Goal: Task Accomplishment & Management: Manage account settings

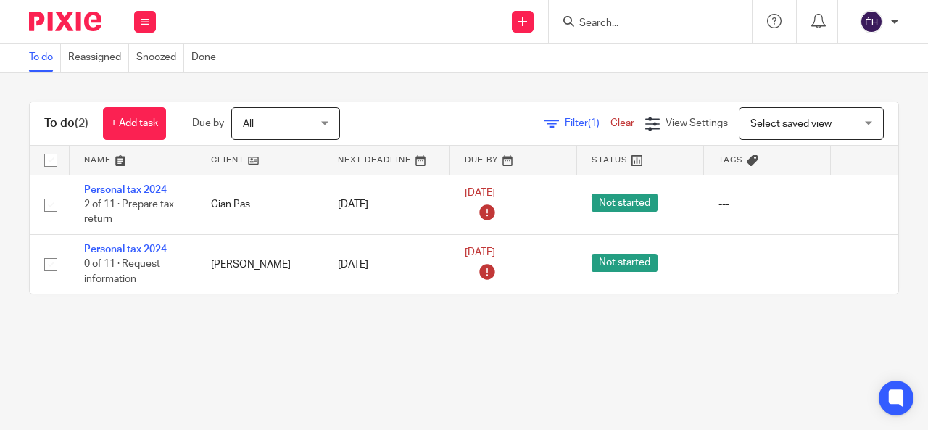
click at [894, 21] on div at bounding box center [895, 21] width 9 height 9
click at [856, 77] on span "Email integration" at bounding box center [853, 79] width 75 height 10
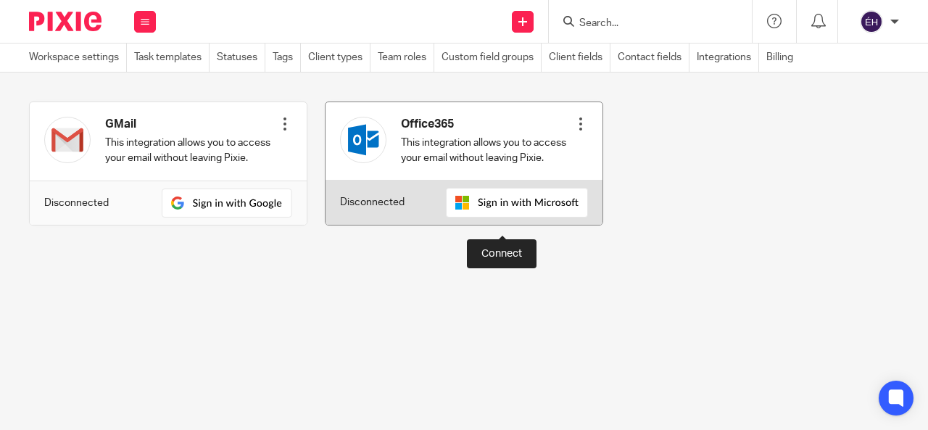
click at [536, 218] on img at bounding box center [517, 203] width 142 height 30
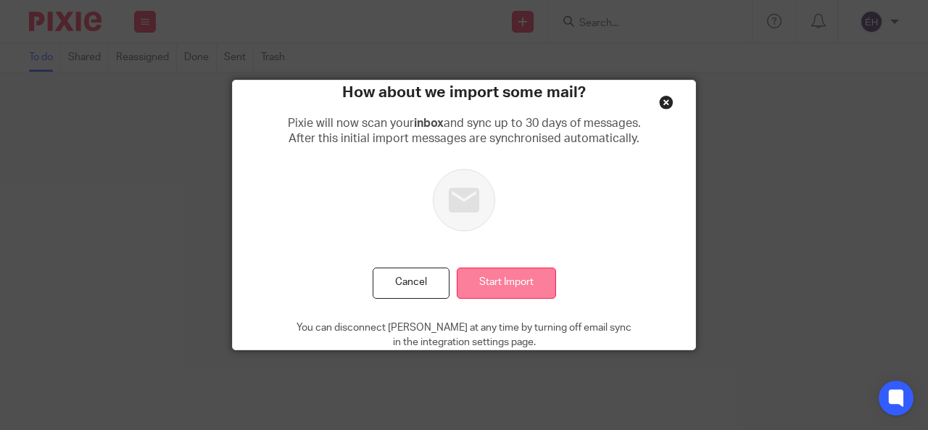
click at [523, 276] on input "Start Import" at bounding box center [506, 283] width 99 height 31
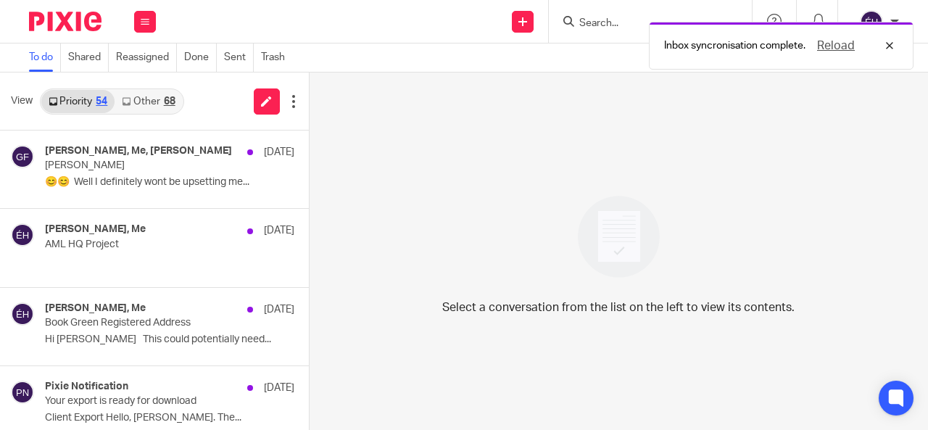
drag, startPoint x: 888, startPoint y: 46, endPoint x: 844, endPoint y: 5, distance: 59.5
click at [888, 46] on div "Reload" at bounding box center [852, 45] width 93 height 17
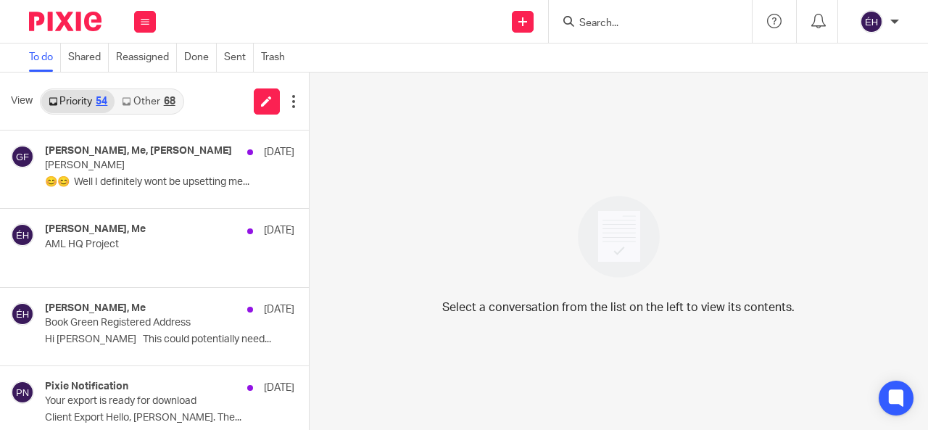
click at [17, 46] on div "To do Shared Reassigned Done Sent Trash" at bounding box center [157, 58] width 314 height 28
click at [46, 54] on link "To do" at bounding box center [45, 58] width 32 height 28
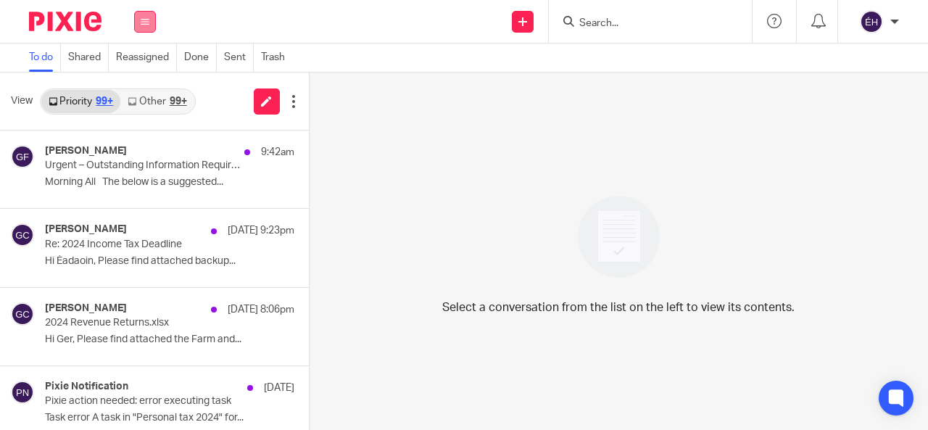
click at [152, 24] on button at bounding box center [145, 22] width 22 height 22
click at [144, 111] on link "Clients" at bounding box center [141, 110] width 32 height 10
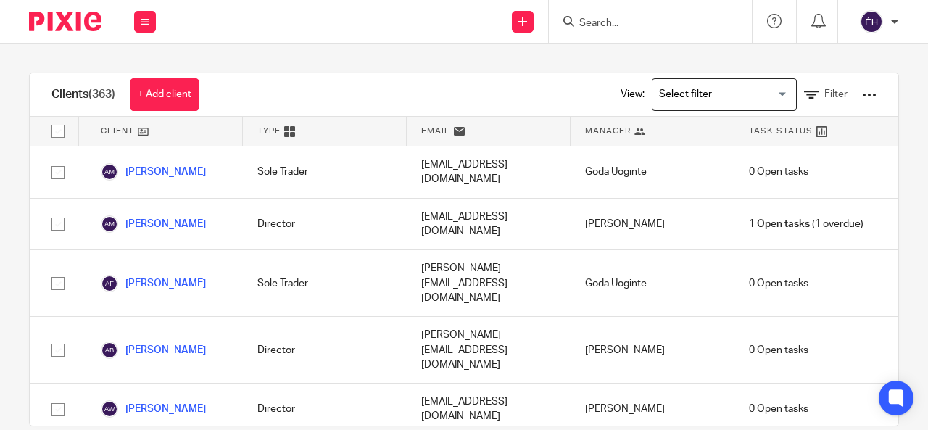
click at [675, 8] on div at bounding box center [650, 21] width 203 height 43
click at [680, 27] on input "Search" at bounding box center [643, 23] width 131 height 13
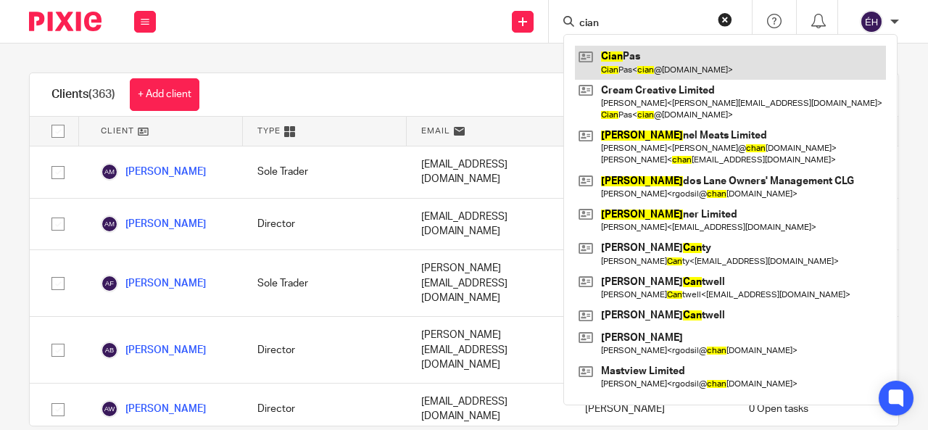
type input "cian"
click at [648, 62] on link at bounding box center [730, 62] width 311 height 33
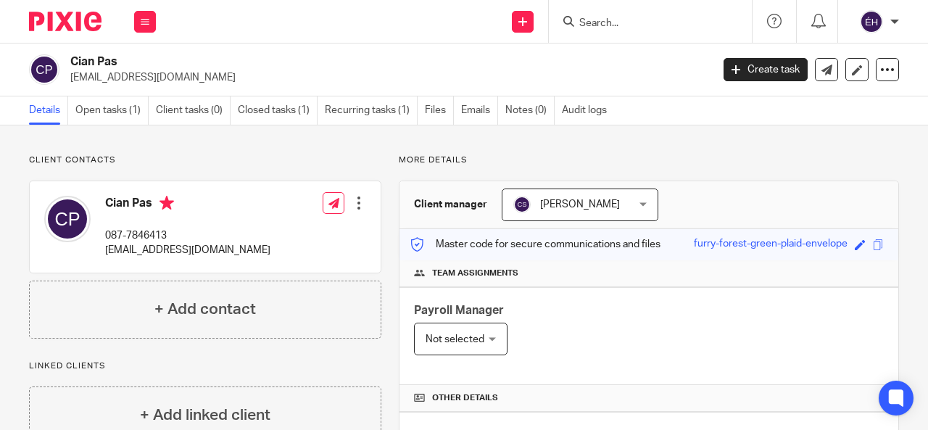
click at [638, 202] on div "Catherine Sheehan Catherine Sheehan" at bounding box center [580, 205] width 157 height 33
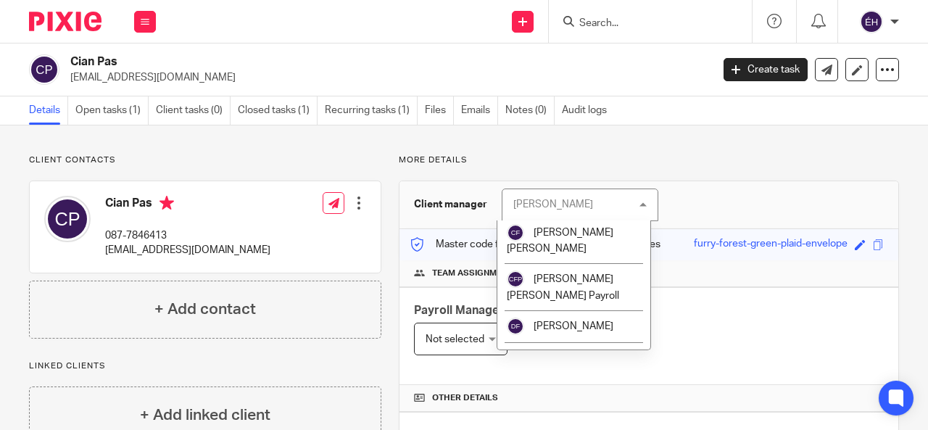
scroll to position [150, 0]
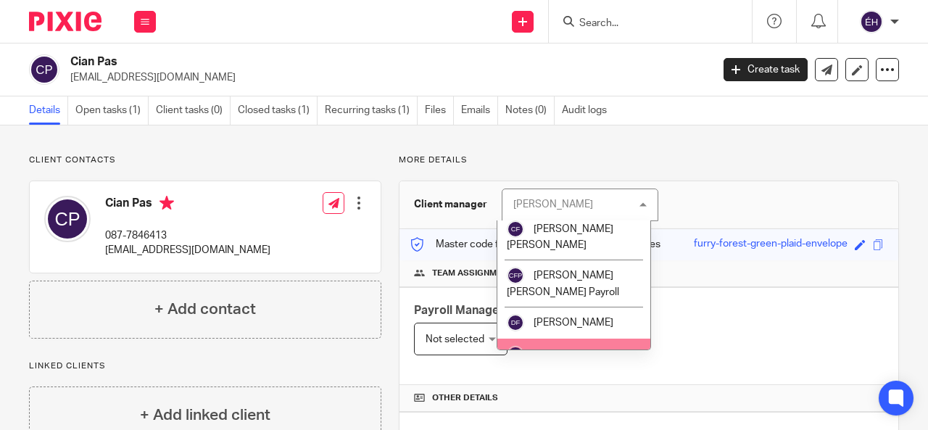
click at [574, 350] on span "[PERSON_NAME]" at bounding box center [574, 355] width 80 height 10
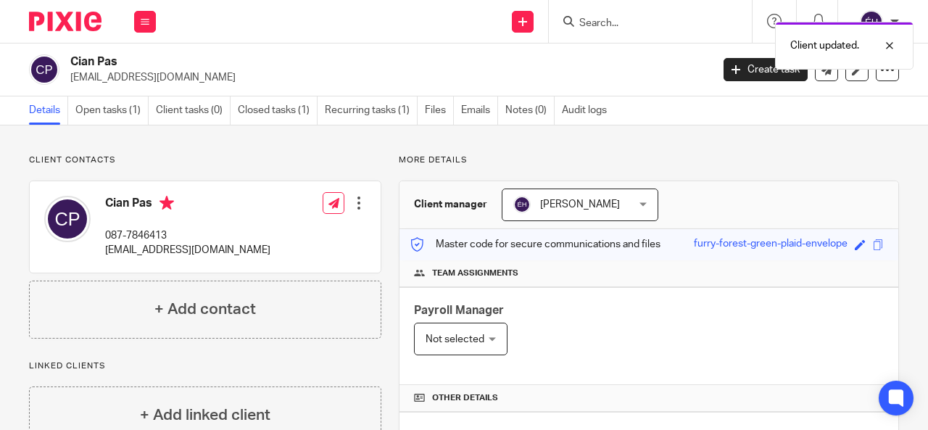
click at [698, 157] on p "More details" at bounding box center [649, 160] width 500 height 12
click at [656, 20] on input "Search" at bounding box center [643, 23] width 131 height 13
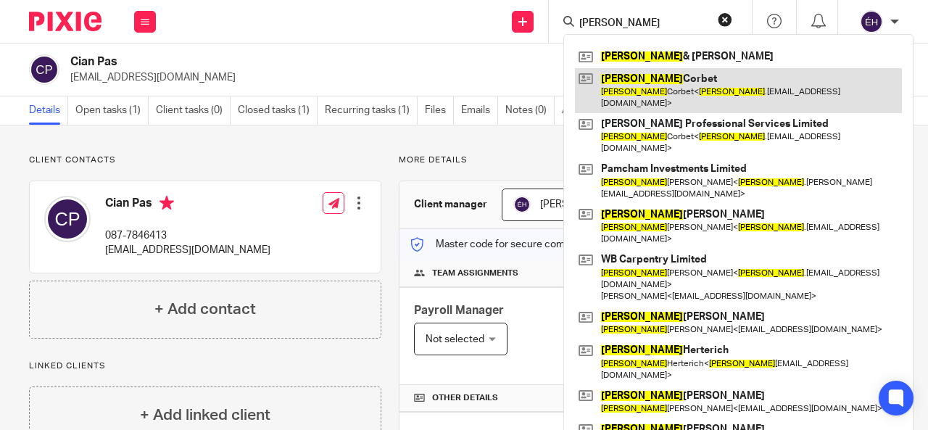
type input "[PERSON_NAME]"
click at [667, 88] on link at bounding box center [738, 90] width 327 height 45
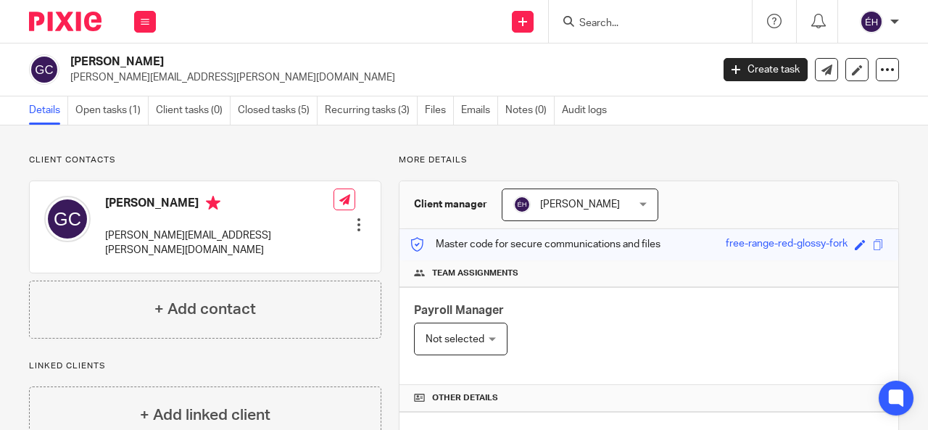
click at [638, 17] on input "Search" at bounding box center [643, 23] width 131 height 13
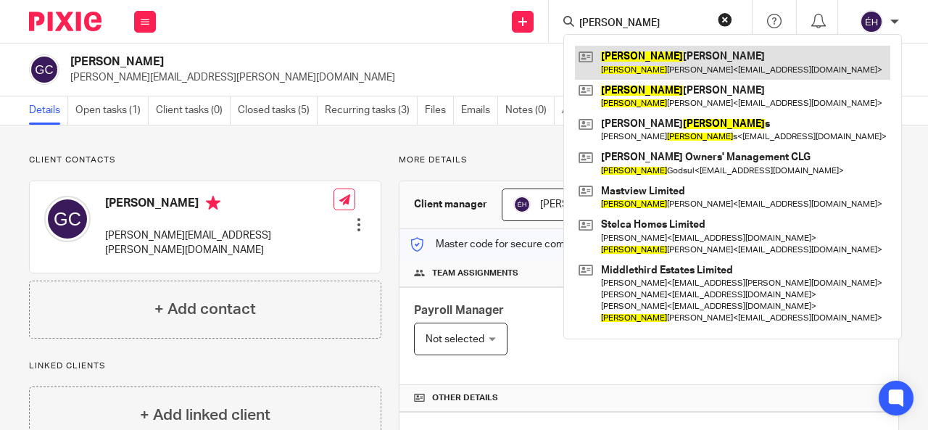
type input "richard"
click at [682, 64] on link at bounding box center [733, 62] width 316 height 33
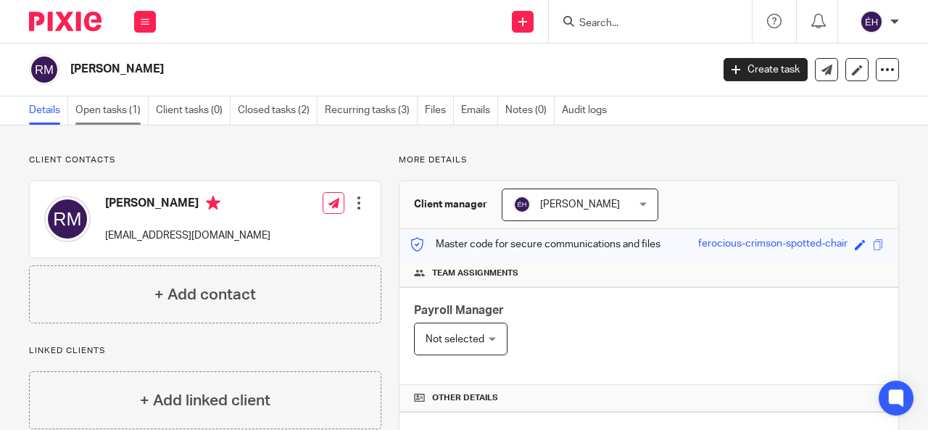
click at [113, 111] on link "Open tasks (1)" at bounding box center [111, 110] width 73 height 28
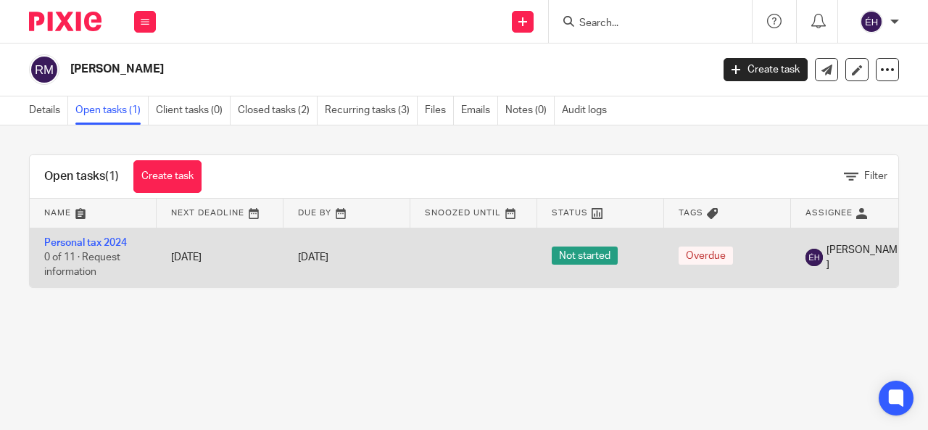
click at [96, 260] on span "0 of 11 · Request information" at bounding box center [82, 264] width 76 height 25
click at [100, 242] on link "Personal tax 2024" at bounding box center [85, 243] width 83 height 10
